Goal: Obtain resource: Download file/media

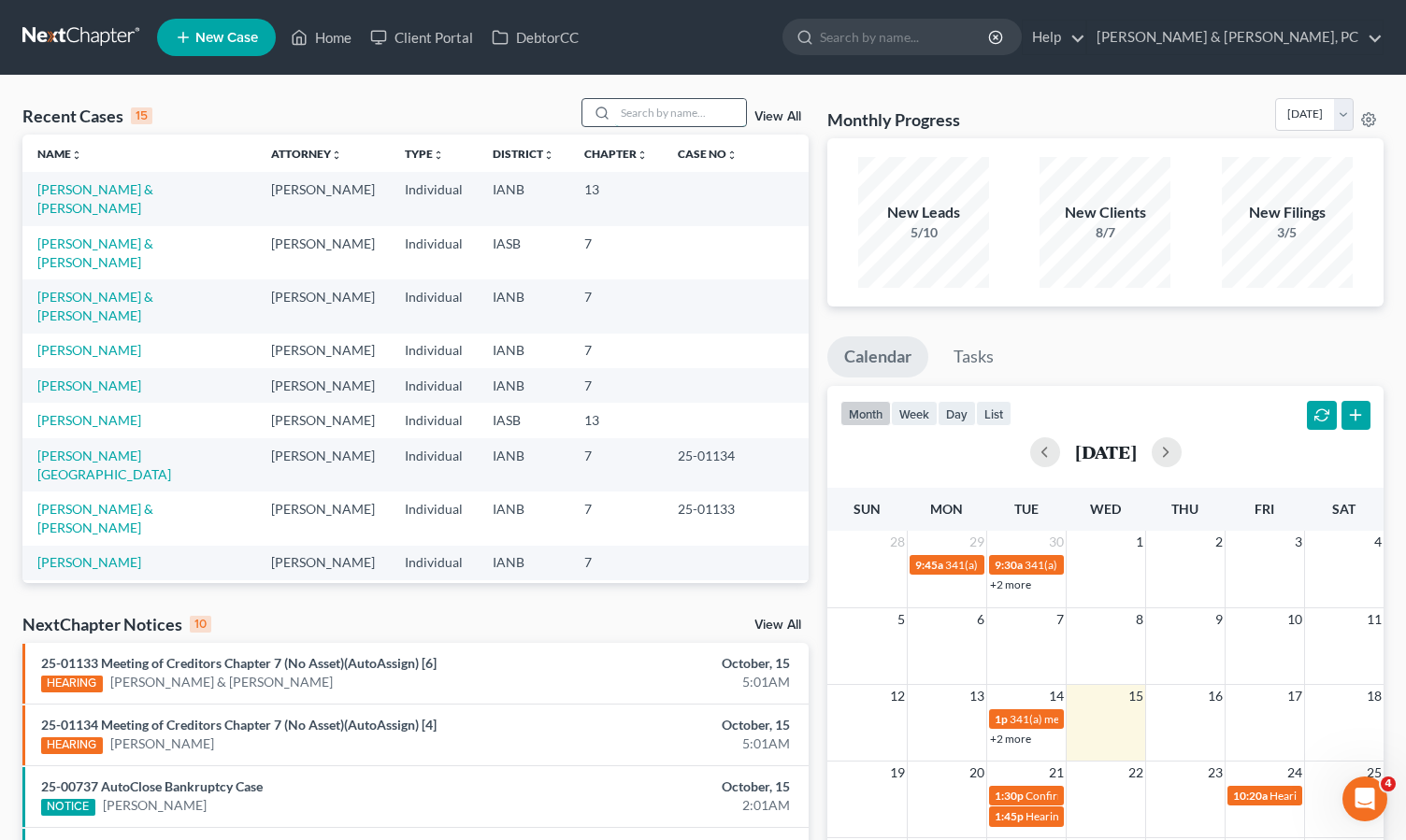
click at [631, 106] on input "search" at bounding box center [680, 112] width 131 height 27
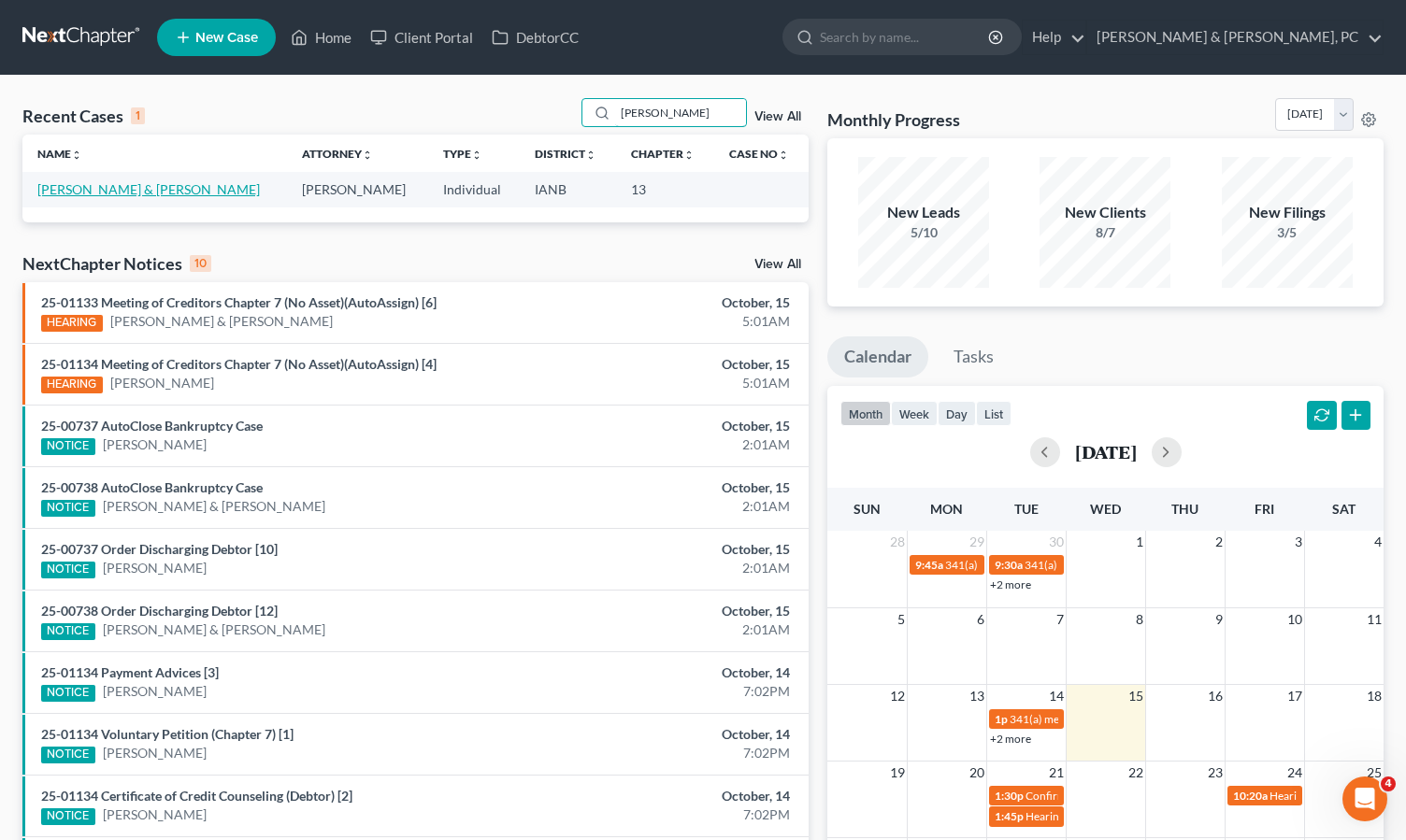
type input "[PERSON_NAME]"
click at [96, 189] on link "[PERSON_NAME] & [PERSON_NAME]" at bounding box center [148, 190] width 223 height 16
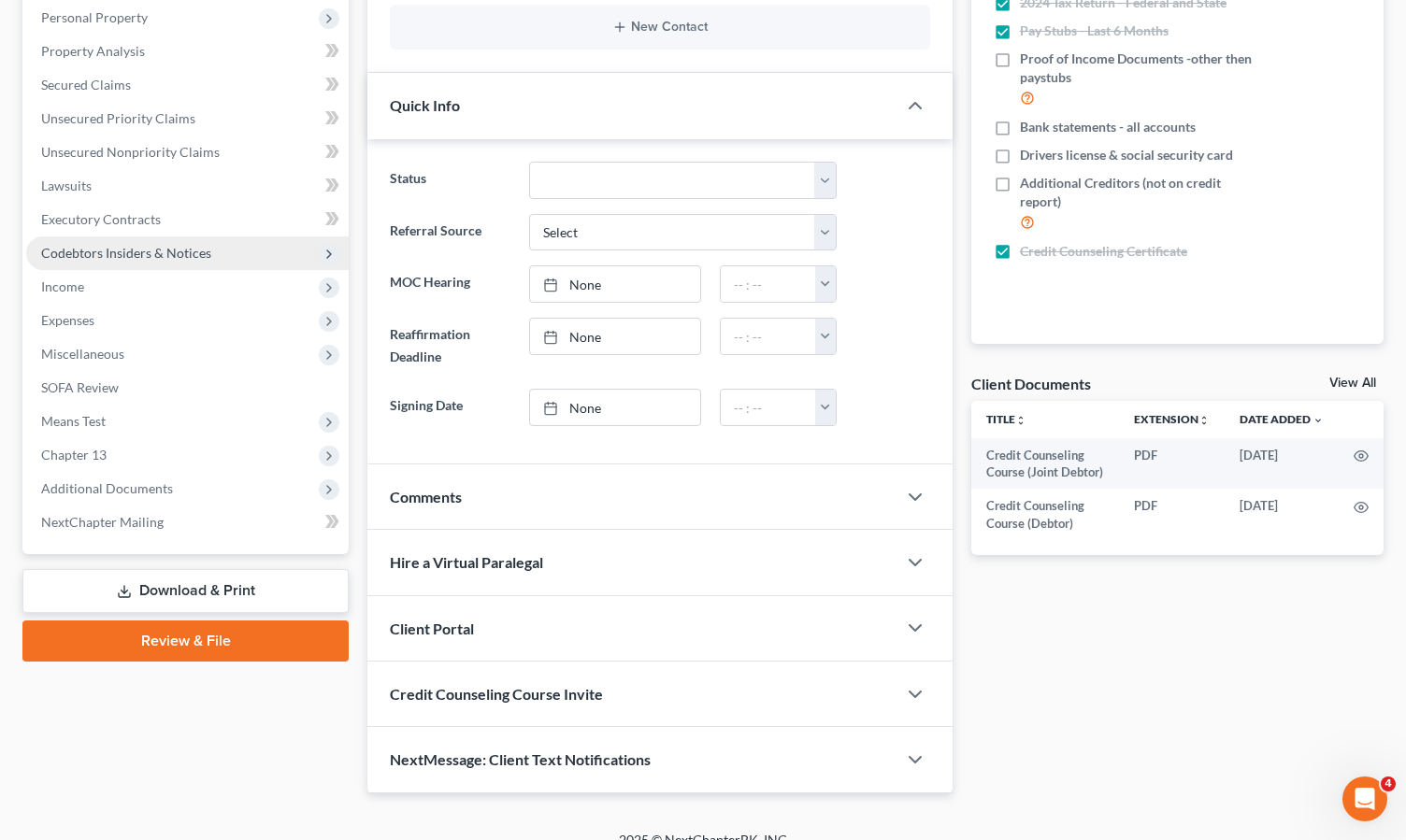
scroll to position [352, 0]
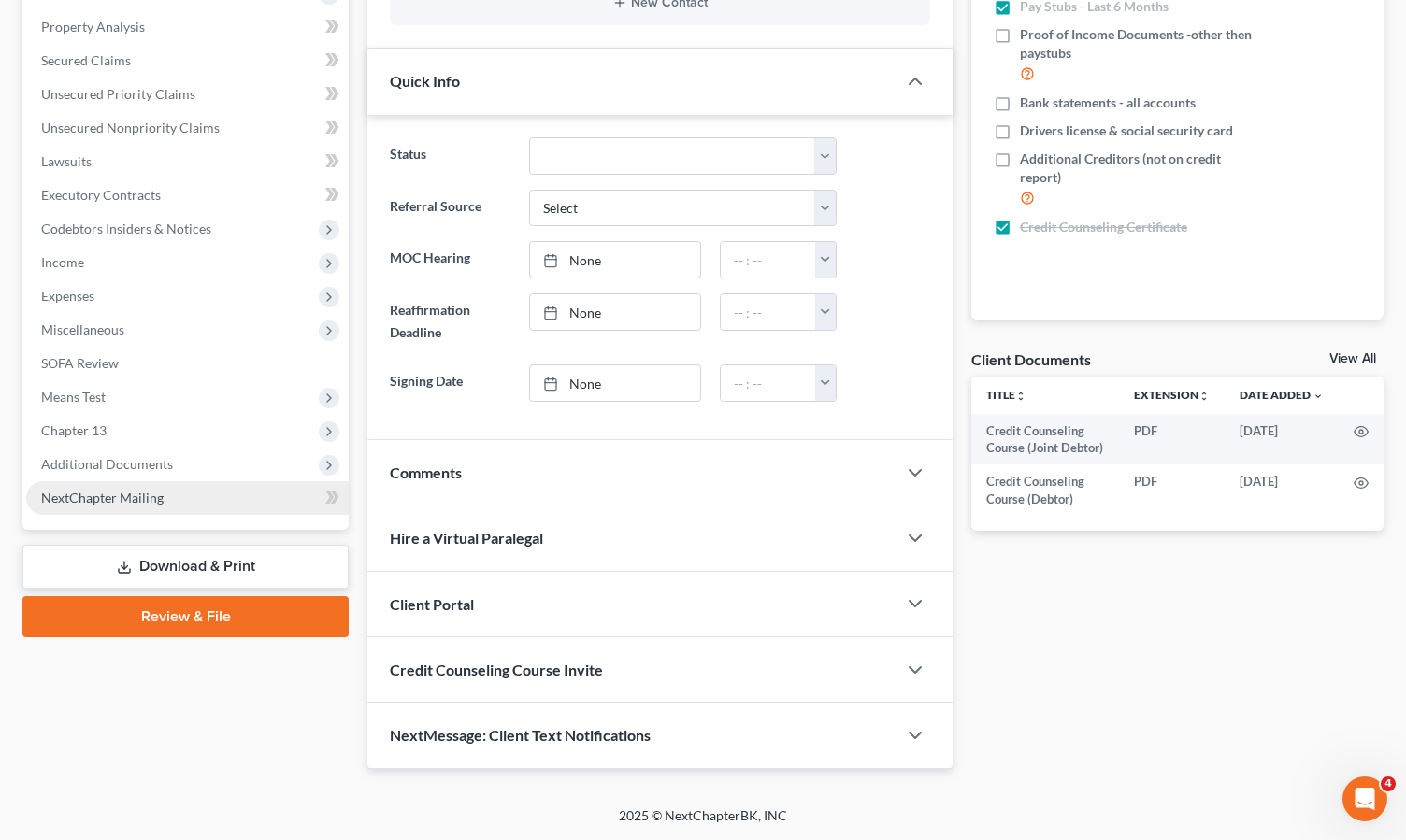
click at [133, 487] on link "NextChapter Mailing" at bounding box center [187, 498] width 322 height 34
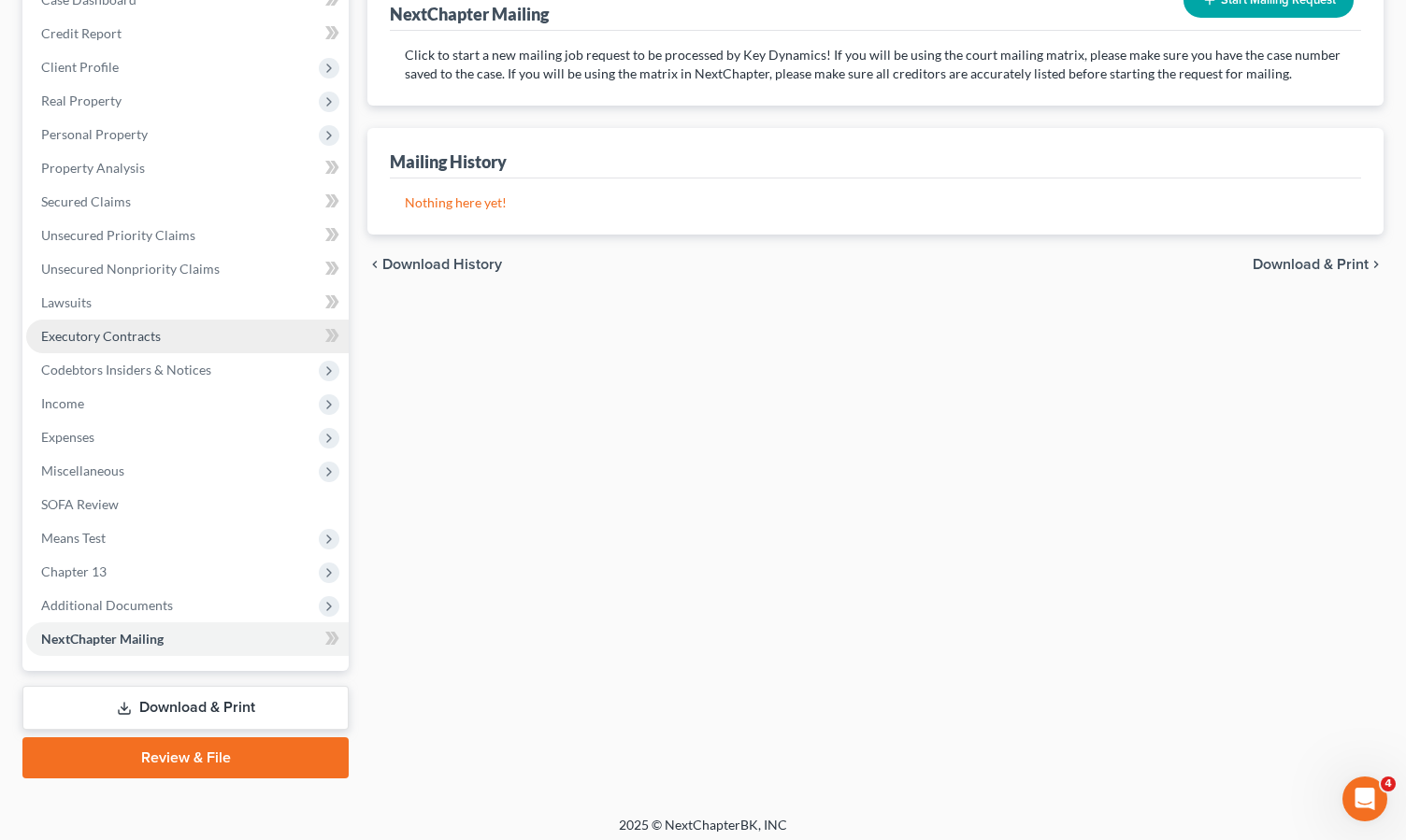
scroll to position [220, 0]
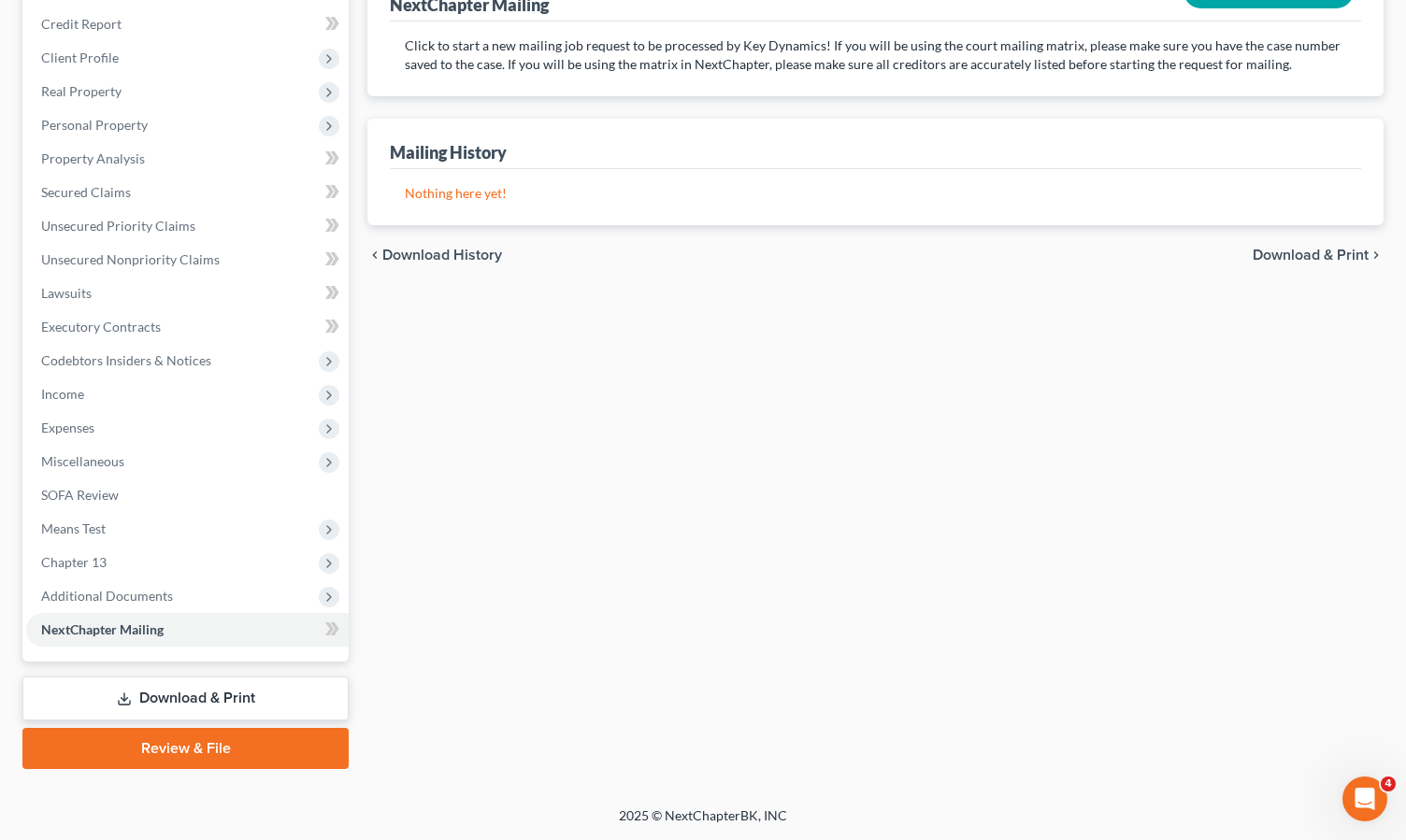
click at [183, 696] on link "Download & Print" at bounding box center [185, 698] width 326 height 44
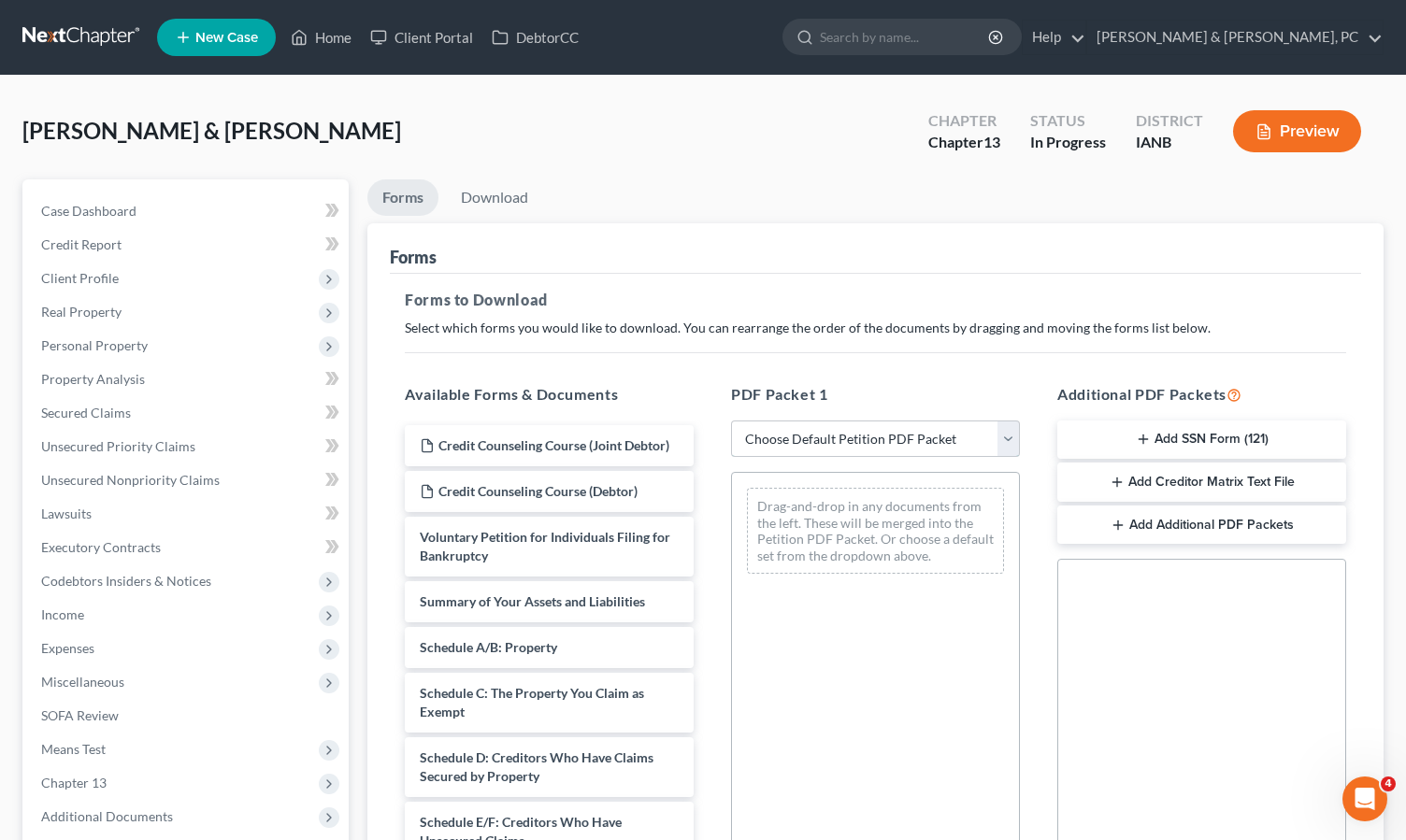
click at [826, 431] on select "Choose Default Petition PDF Packet Complete Bankruptcy Petition (all forms and …" at bounding box center [875, 439] width 288 height 37
select select "3"
click at [731, 421] on select "Choose Default Petition PDF Packet Complete Bankruptcy Petition (all forms and …" at bounding box center [875, 439] width 288 height 37
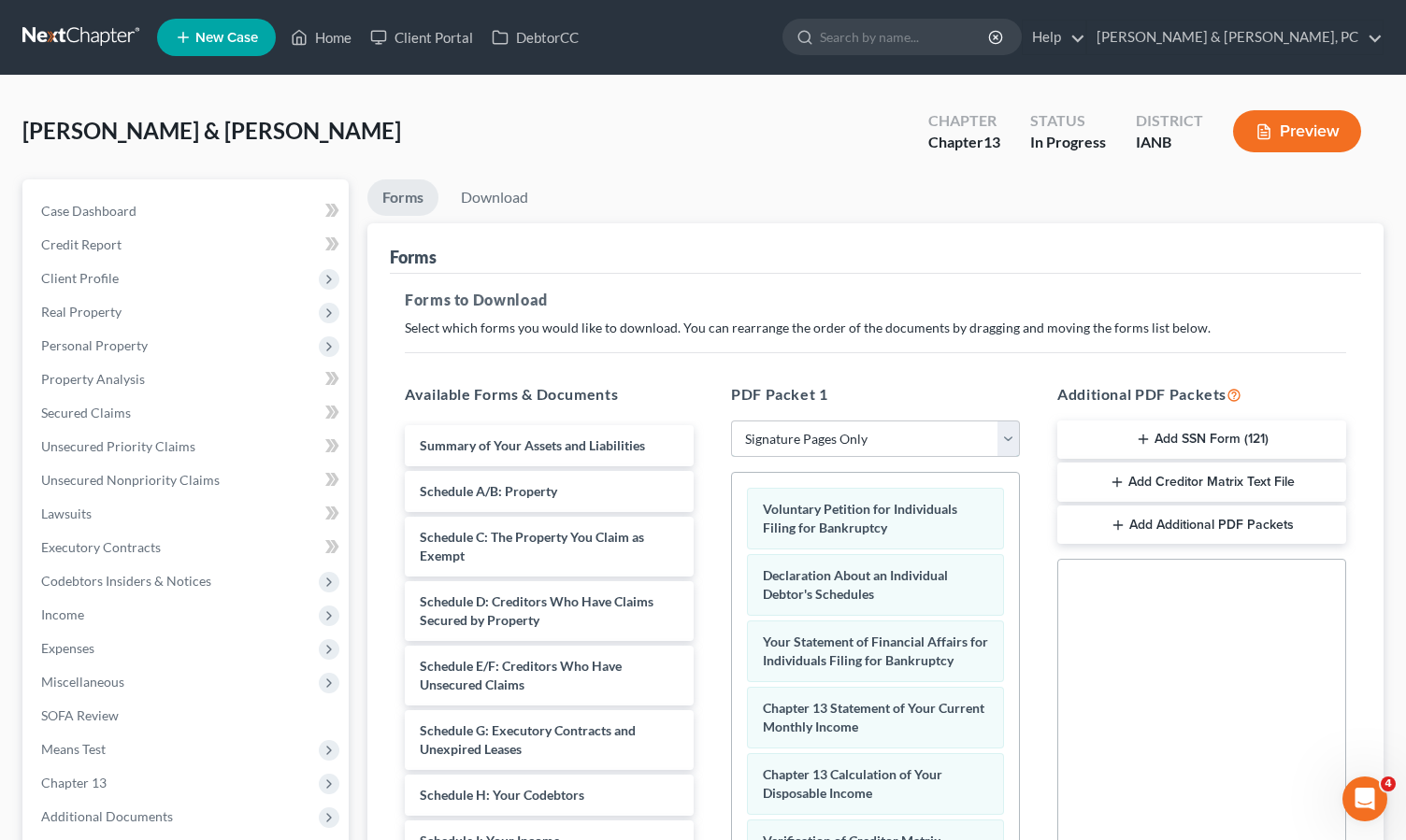
scroll to position [314, 0]
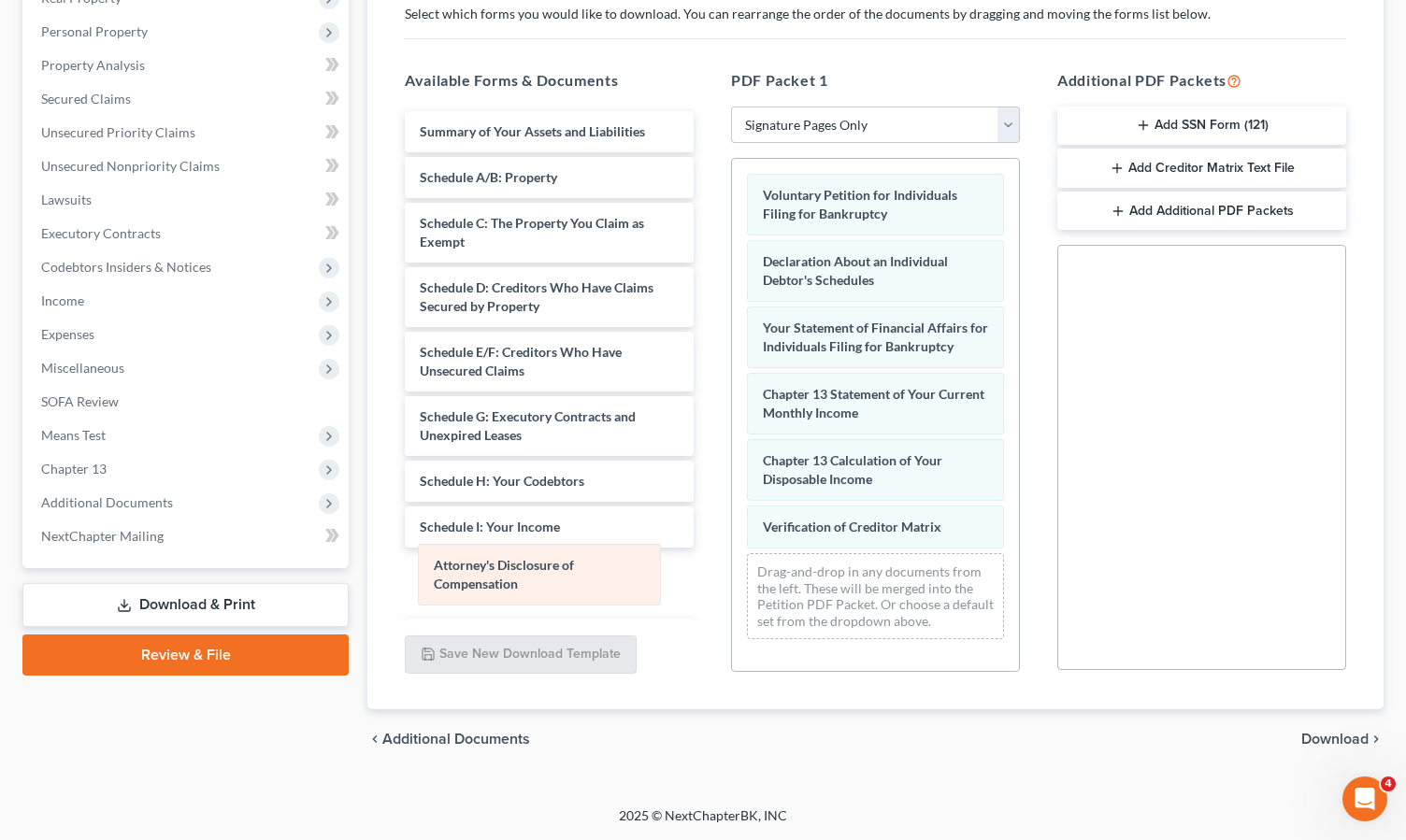
drag, startPoint x: 914, startPoint y: 572, endPoint x: 578, endPoint y: 561, distance: 336.2
click at [732, 561] on div "Attorney's Disclosure of Compensation Voluntary Petition for Individuals Filing…" at bounding box center [876, 406] width 287 height 496
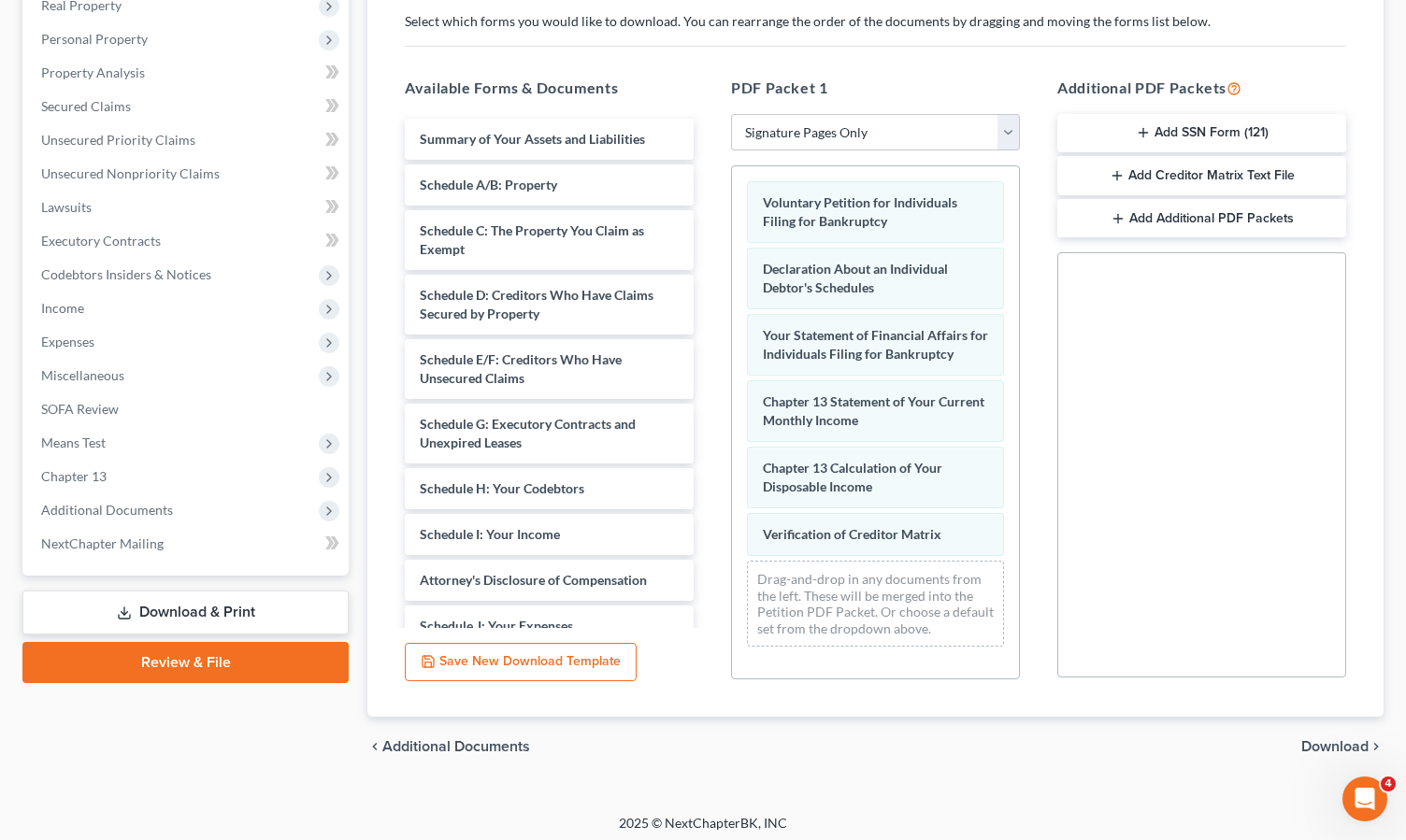
scroll to position [305, 0]
click at [1190, 126] on button "Add SSN Form (121)" at bounding box center [1201, 134] width 288 height 39
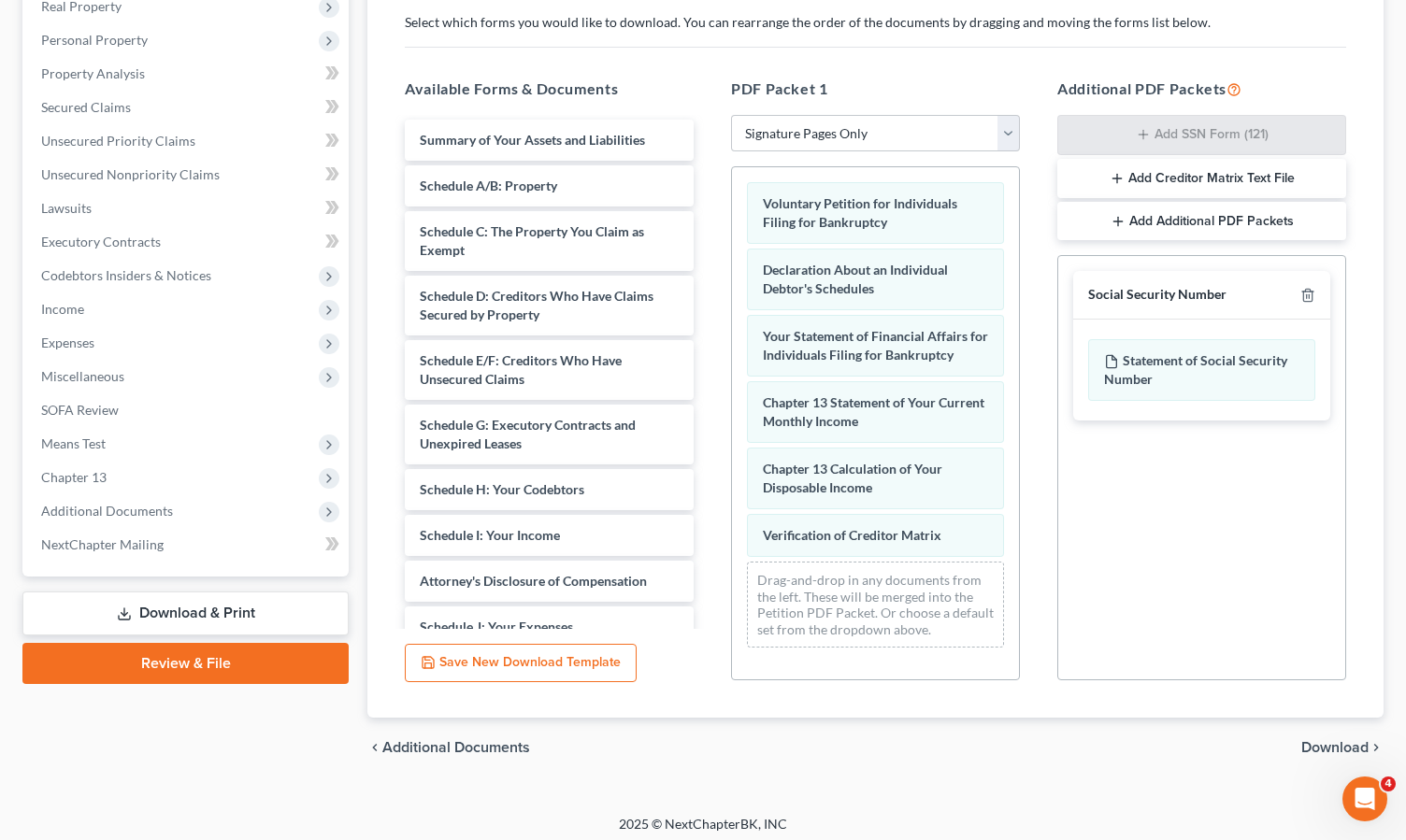
click at [1331, 748] on span "Download" at bounding box center [1334, 747] width 67 height 15
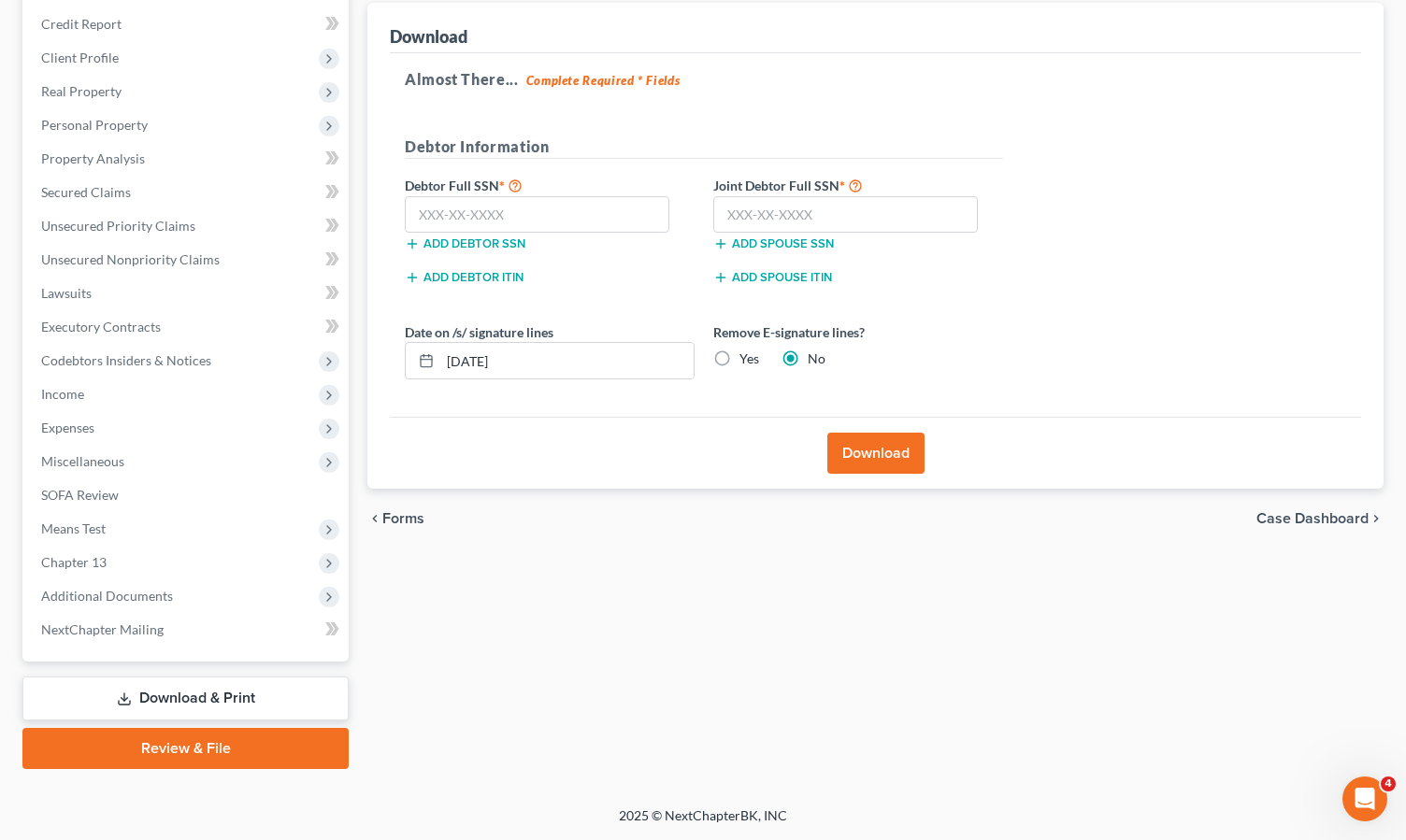
click at [739, 360] on label "Yes" at bounding box center [749, 358] width 20 height 19
click at [747, 360] on input "Yes" at bounding box center [753, 355] width 12 height 12
radio input "true"
radio input "false"
drag, startPoint x: 798, startPoint y: 673, endPoint x: 837, endPoint y: 457, distance: 219.5
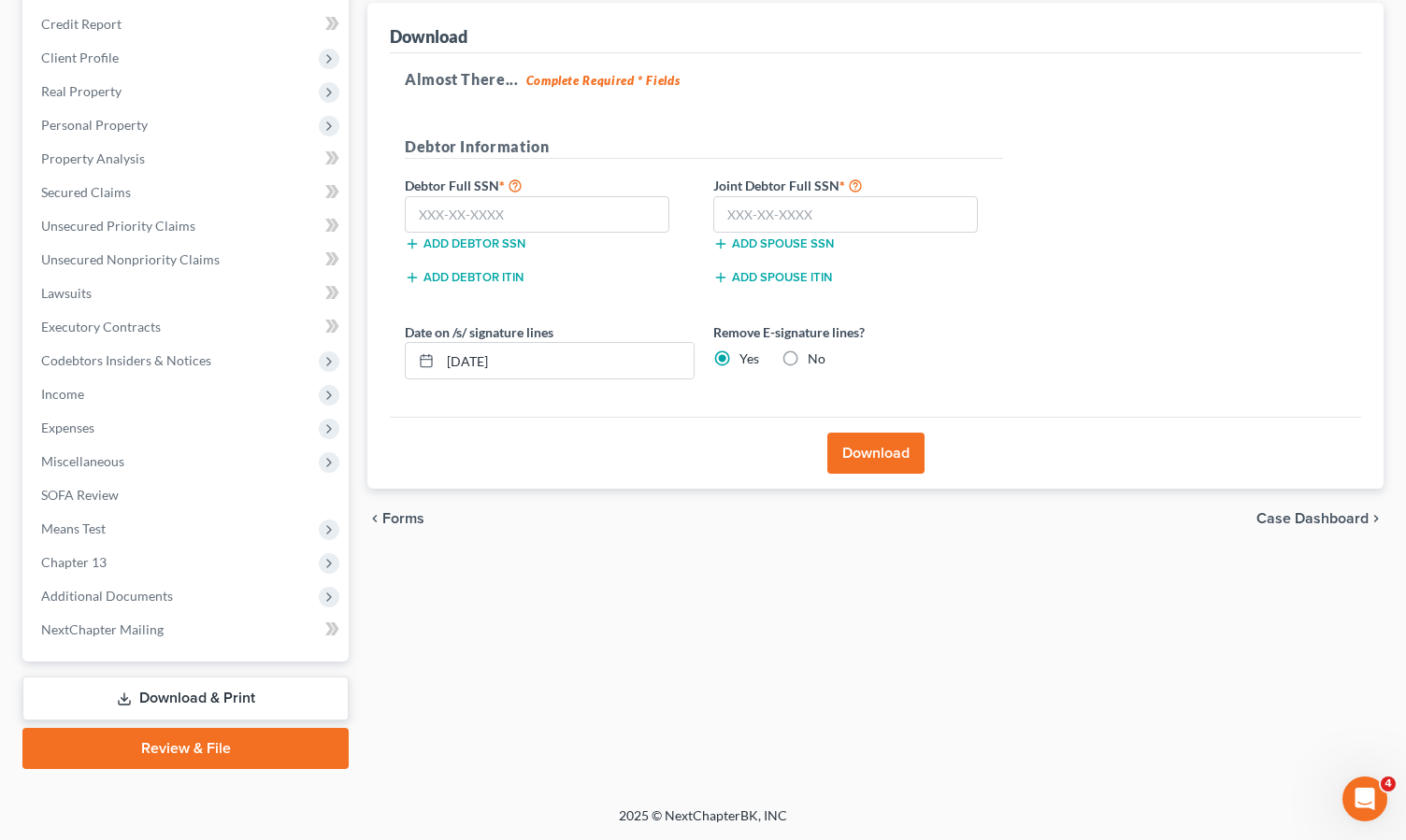
click at [798, 673] on div "Forms Download Forms Forms to Download Select which forms you would like to dow…" at bounding box center [875, 364] width 1035 height 810
drag, startPoint x: 645, startPoint y: 609, endPoint x: 552, endPoint y: 359, distance: 266.7
click at [642, 600] on div "Forms Download Forms Forms to Download Select which forms you would like to dow…" at bounding box center [875, 364] width 1035 height 810
click at [459, 216] on input "text" at bounding box center [537, 214] width 264 height 37
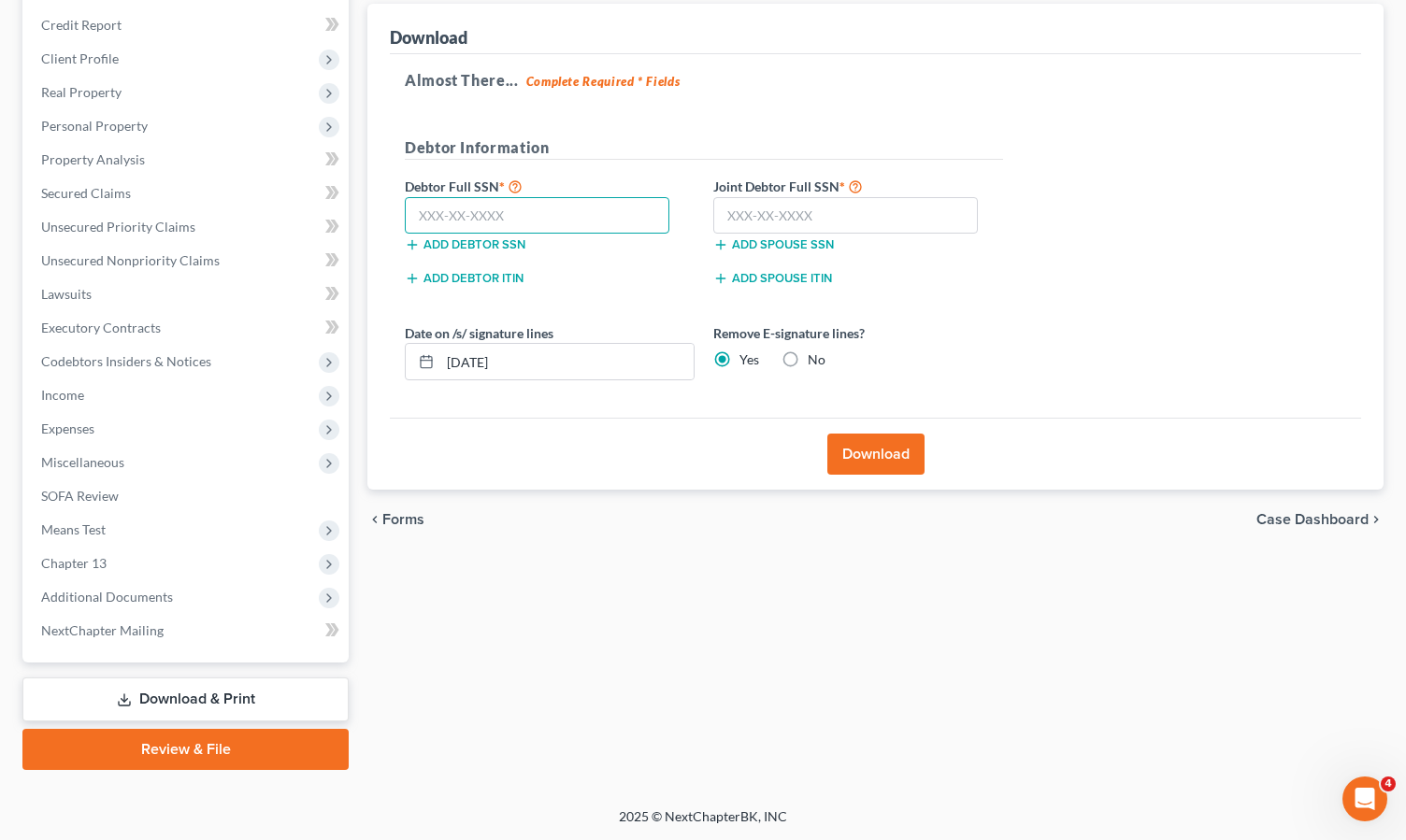
scroll to position [214, 0]
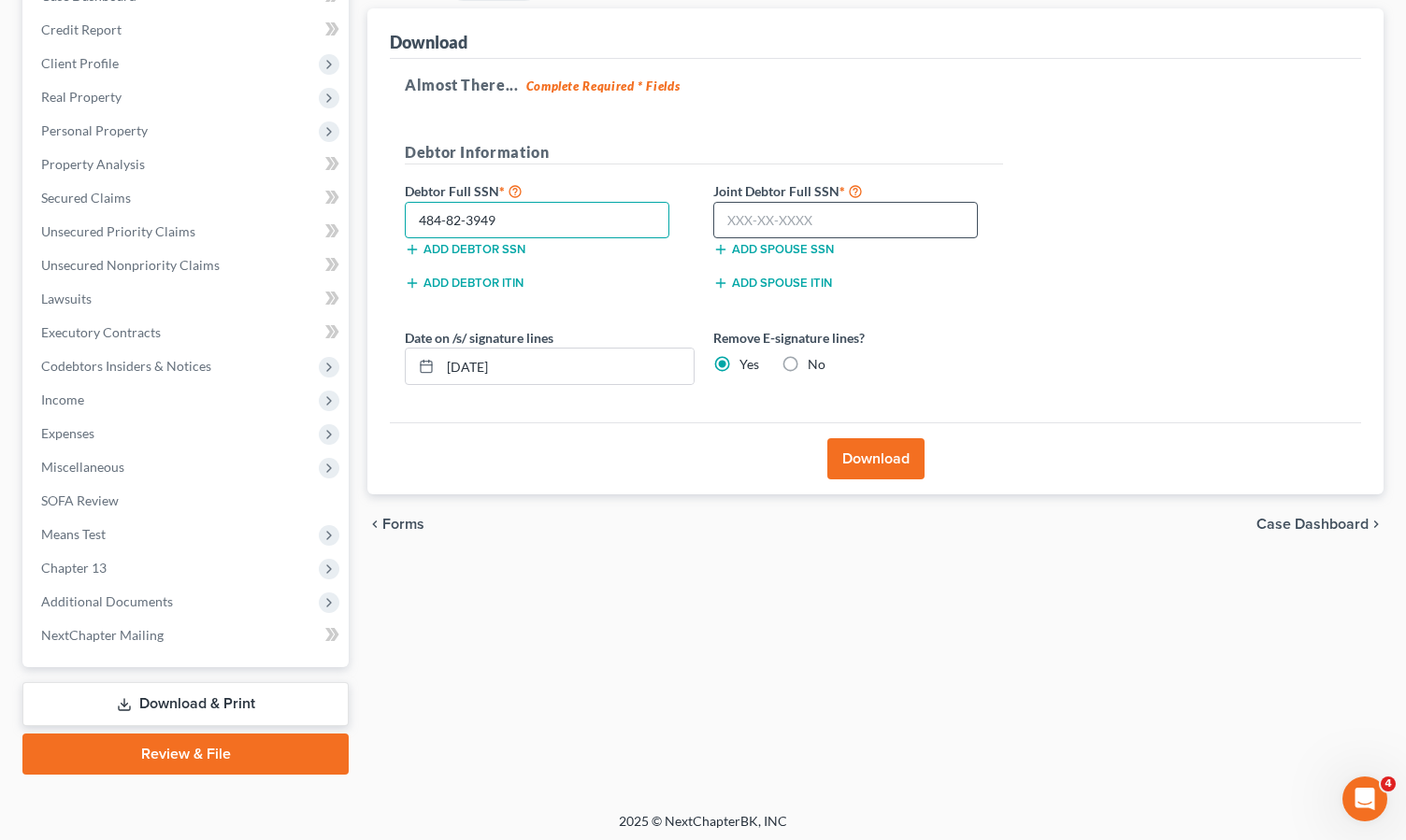
type input "484-82-3949"
click at [767, 212] on input "text" at bounding box center [845, 219] width 264 height 37
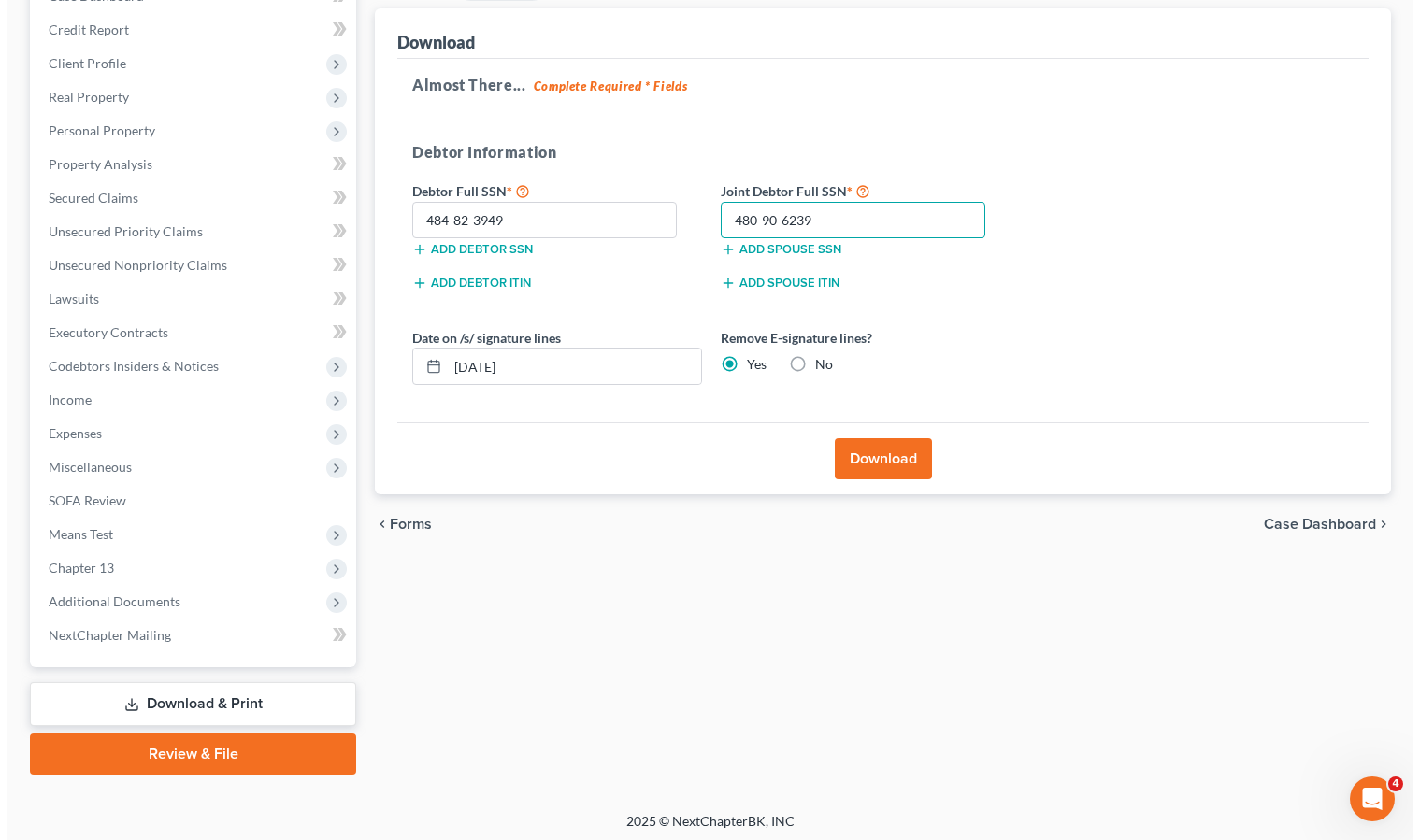
scroll to position [215, 0]
type input "480-90-6239"
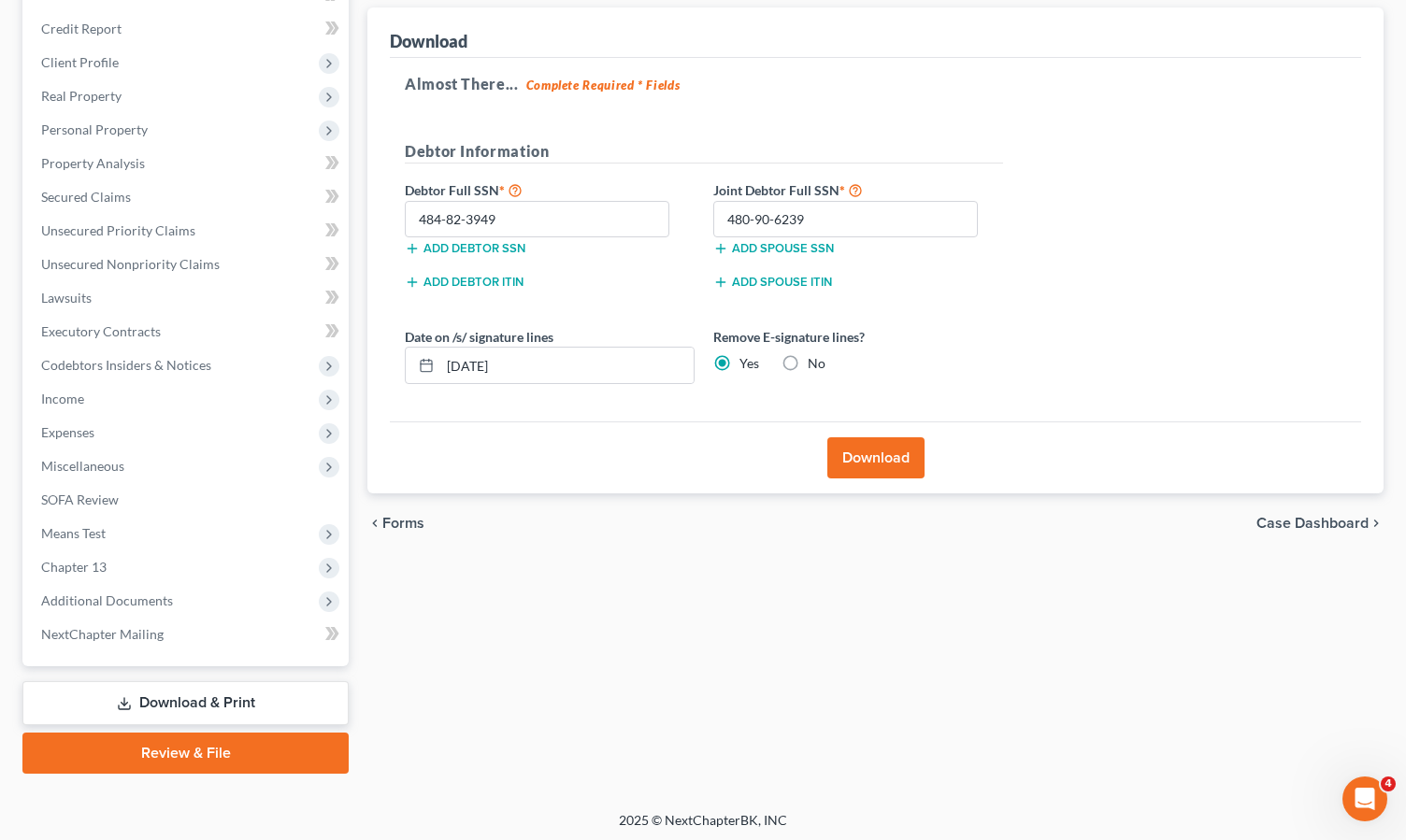
click at [869, 450] on button "Download" at bounding box center [875, 457] width 97 height 41
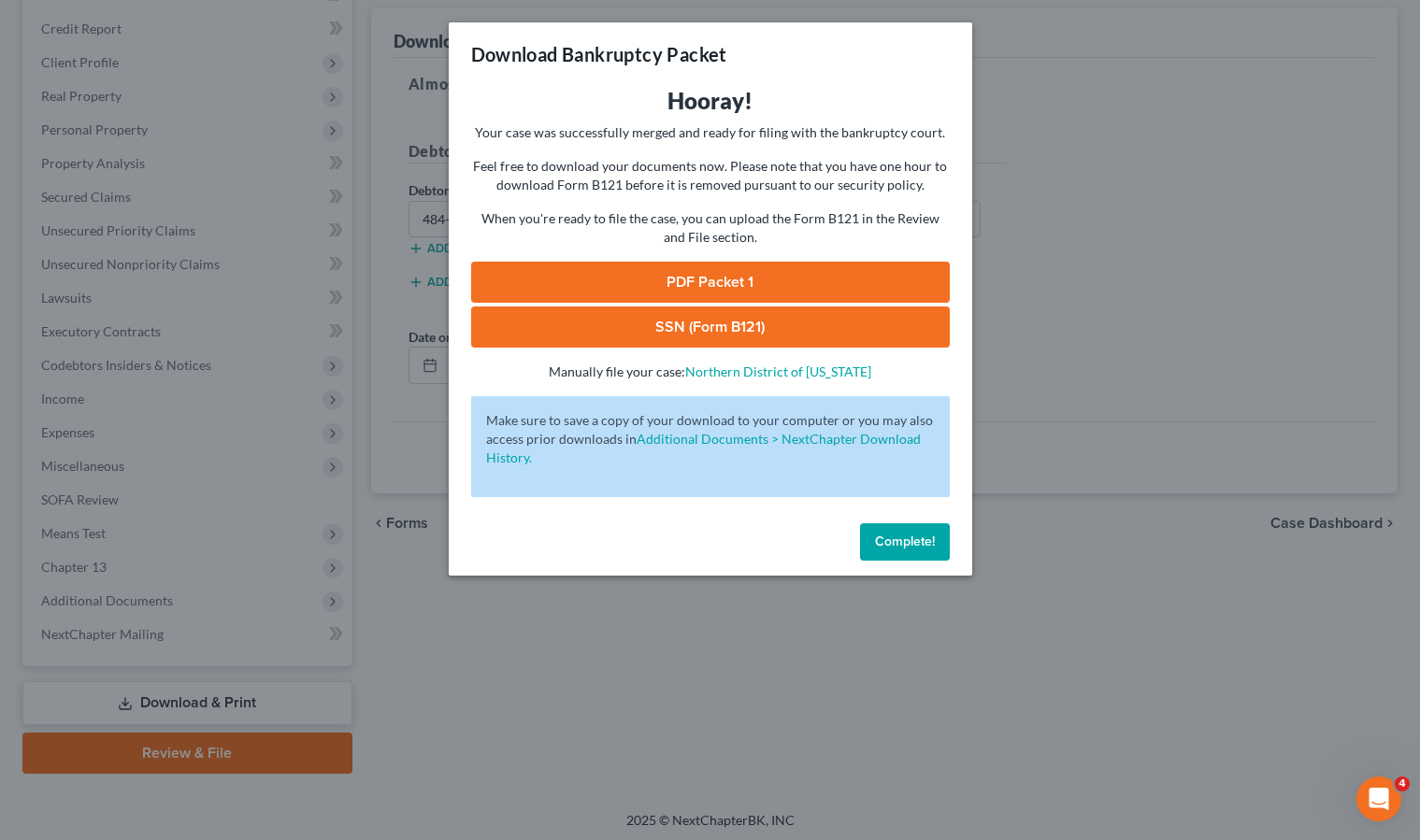
click at [759, 280] on link "PDF Packet 1" at bounding box center [710, 281] width 479 height 41
click at [718, 327] on link "SSN (Form B121)" at bounding box center [710, 326] width 479 height 41
